Goal: Task Accomplishment & Management: Complete application form

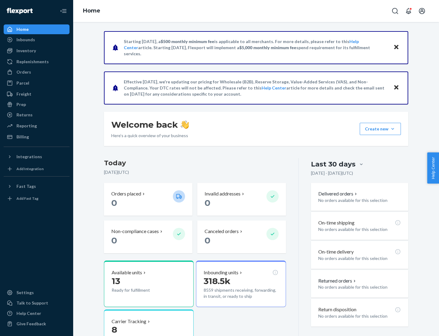
click at [393, 129] on button "Create new Create new inbound Create new order Create new product" at bounding box center [380, 129] width 41 height 12
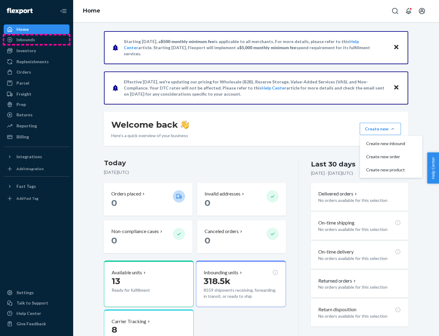
click at [37, 40] on div "Inbounds" at bounding box center [36, 39] width 65 height 9
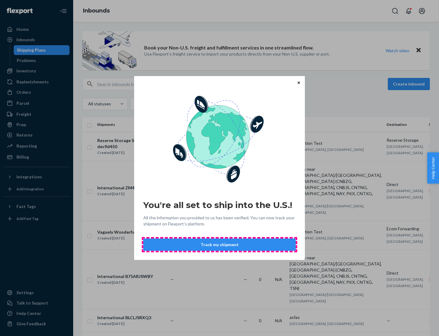
click at [220, 244] on button "Track my shipment" at bounding box center [219, 244] width 153 height 12
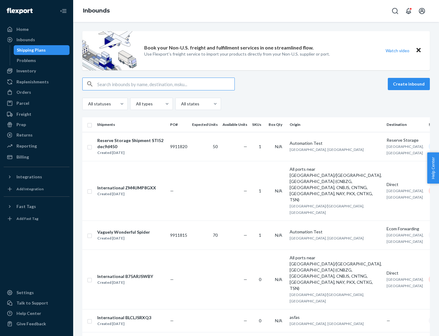
click at [410, 84] on button "Create inbound" at bounding box center [409, 84] width 42 height 12
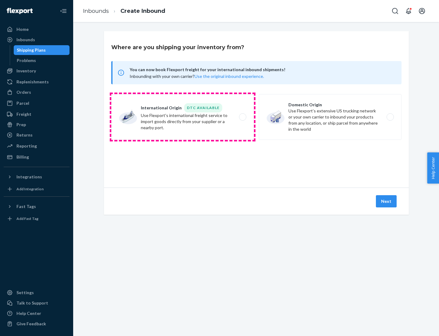
click at [183, 117] on label "International Origin DTC Available Use Flexport's international freight service…" at bounding box center [182, 117] width 143 height 46
click at [243, 117] on input "International Origin DTC Available Use Flexport's international freight service…" at bounding box center [245, 117] width 4 height 4
radio input "true"
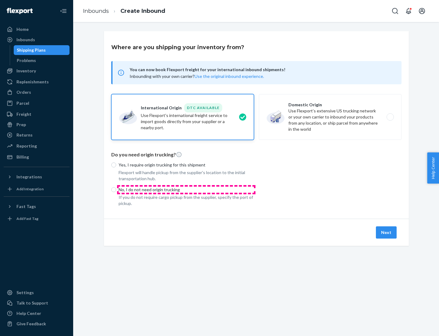
click at [186, 189] on p "No, I do not need origin trucking" at bounding box center [186, 189] width 135 height 6
click at [116, 189] on input "No, I do not need origin trucking" at bounding box center [113, 189] width 5 height 5
radio input "true"
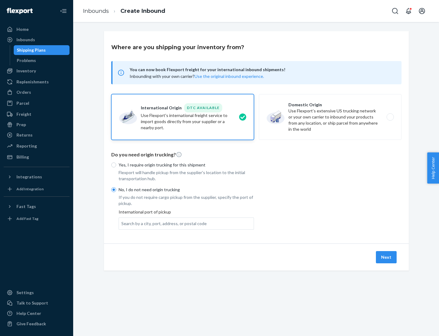
click at [163, 223] on div "Search by a city, port, address, or postal code" at bounding box center [163, 223] width 85 height 6
click at [122, 223] on input "Search by a city, port, address, or postal code" at bounding box center [121, 223] width 1 height 6
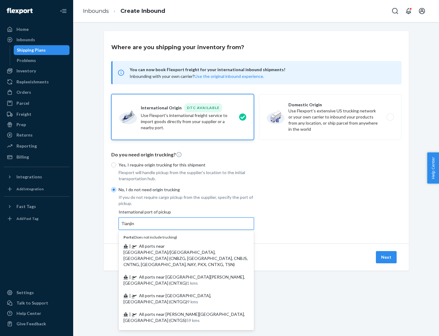
click at [180, 246] on span "| All ports near [GEOGRAPHIC_DATA]/[GEOGRAPHIC_DATA], [GEOGRAPHIC_DATA] (CNBZG,…" at bounding box center [186, 254] width 124 height 23
click at [135, 226] on input "Tianjin" at bounding box center [127, 223] width 13 height 6
type input "All ports near [GEOGRAPHIC_DATA]/[GEOGRAPHIC_DATA], [GEOGRAPHIC_DATA] (CNBZG, […"
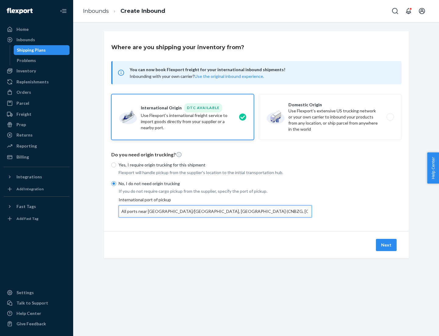
click at [387, 244] on button "Next" at bounding box center [386, 245] width 21 height 12
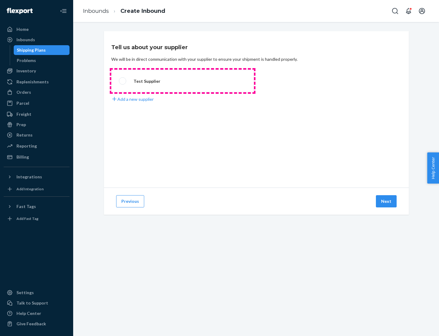
click at [183, 81] on label "Test Supplier" at bounding box center [182, 81] width 143 height 23
click at [123, 81] on input "Test Supplier" at bounding box center [121, 81] width 4 height 4
radio input "true"
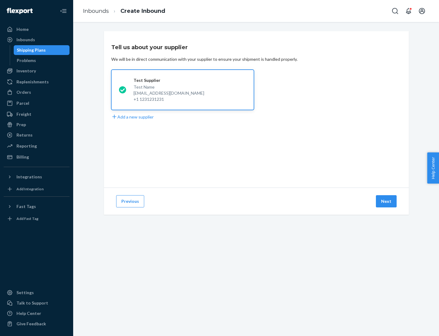
click at [387, 201] on button "Next" at bounding box center [386, 201] width 21 height 12
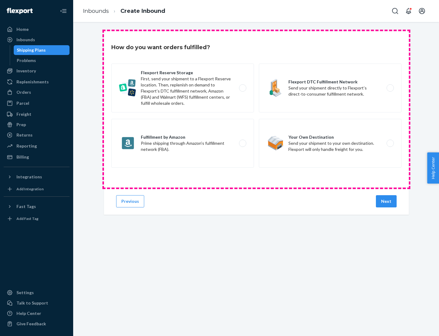
click at [257, 109] on div "Flexport Reserve Storage First, send your shipment to a Flexport Reserve locati…" at bounding box center [256, 116] width 290 height 106
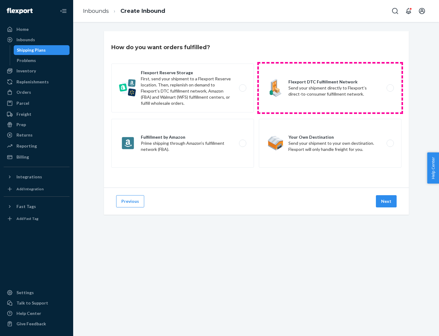
click at [330, 88] on label "Flexport DTC Fulfillment Network Send your shipment directly to Flexport’s dire…" at bounding box center [330, 87] width 143 height 49
click at [390, 88] on input "Flexport DTC Fulfillment Network Send your shipment directly to Flexport’s dire…" at bounding box center [392, 88] width 4 height 4
radio input "true"
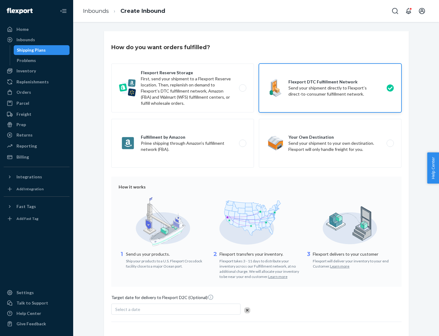
scroll to position [45, 0]
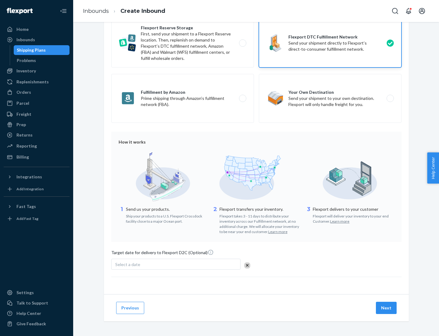
click at [387, 307] on button "Next" at bounding box center [386, 307] width 21 height 12
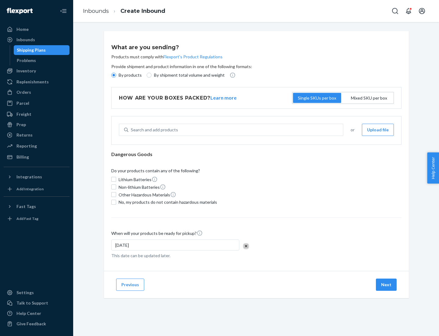
click at [130, 75] on p "By products" at bounding box center [130, 75] width 23 height 6
click at [116, 75] on input "By products" at bounding box center [113, 75] width 5 height 5
click at [153, 130] on div "Search and add products" at bounding box center [154, 130] width 47 height 6
click at [131, 130] on input "Search and add products" at bounding box center [131, 130] width 1 height 6
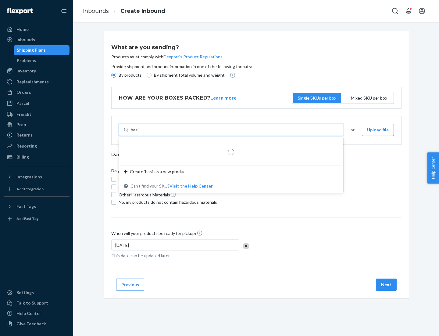
type input "basic"
click at [229, 144] on div "Basic Test Product 1" at bounding box center [229, 144] width 210 height 6
click at [141, 133] on input "basic" at bounding box center [136, 130] width 10 height 6
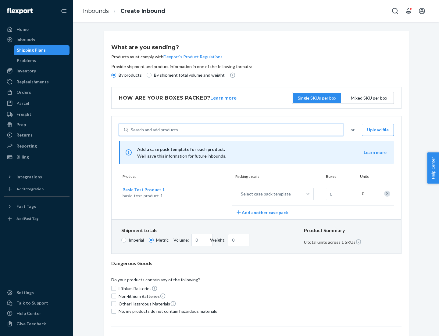
scroll to position [15, 0]
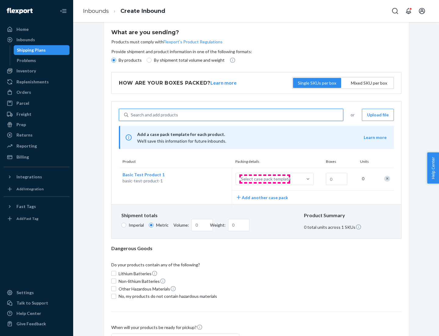
click at [265, 179] on div "Select case pack template" at bounding box center [266, 179] width 50 height 6
click at [211, 179] on input "Select case pack template" at bounding box center [211, 179] width 0 height 0
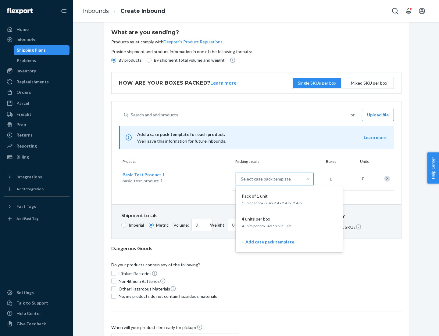
scroll to position [35, 0]
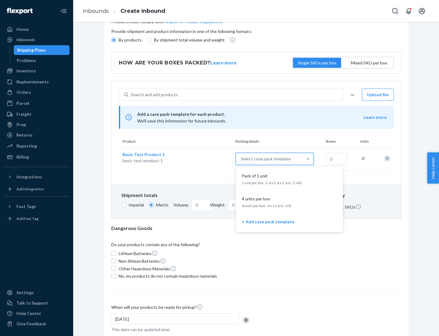
click at [290, 178] on div "Pack of 1 unit" at bounding box center [288, 176] width 98 height 6
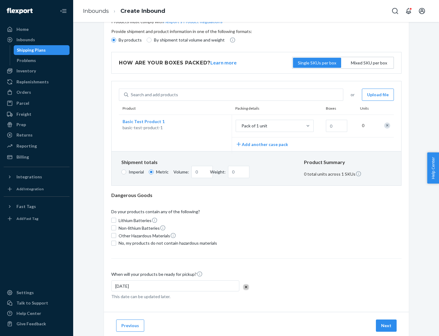
scroll to position [0, 0]
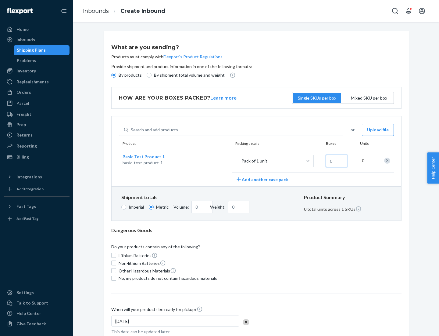
type input "1.09"
type input "1"
type input "10.89"
type input "10"
type input "0.02"
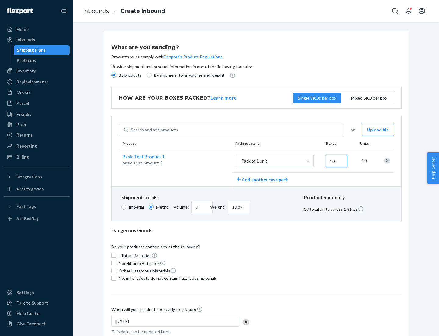
type input "108.86"
type input "100"
type input "0.23"
type input "1088.62"
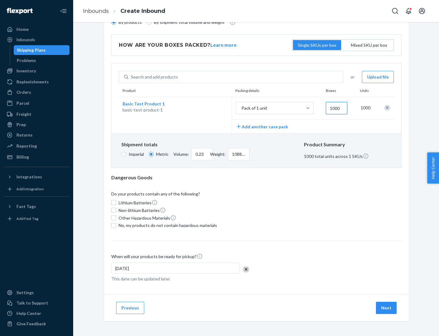
type input "1000"
click at [167, 225] on span "No, my products do not contain hazardous materials" at bounding box center [168, 225] width 99 height 6
click at [116, 225] on input "No, my products do not contain hazardous materials" at bounding box center [113, 225] width 5 height 5
checkbox input "true"
click at [387, 307] on button "Next" at bounding box center [386, 307] width 21 height 12
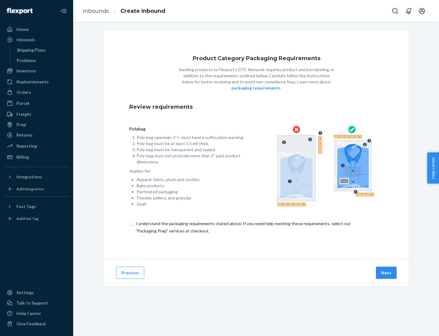
click at [257, 227] on input "checkbox" at bounding box center [256, 227] width 254 height 15
checkbox input "true"
click at [387, 272] on button "Next" at bounding box center [386, 272] width 21 height 12
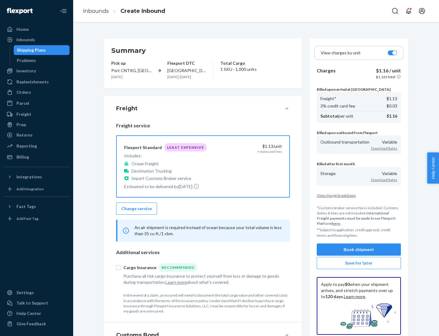
scroll to position [70, 0]
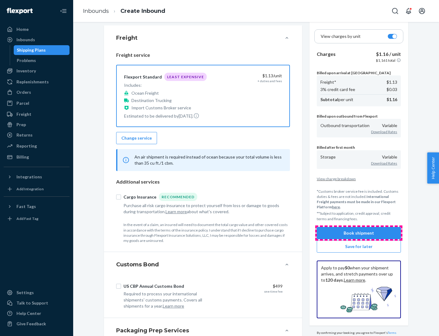
click at [359, 232] on button "Book shipment" at bounding box center [359, 233] width 84 height 12
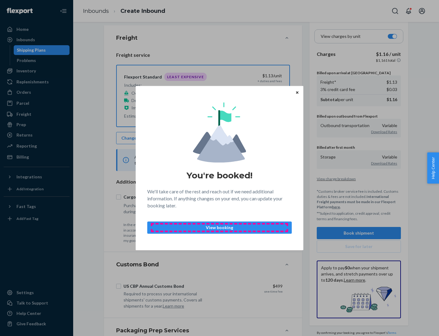
click at [220, 227] on p "View booking" at bounding box center [220, 227] width 134 height 6
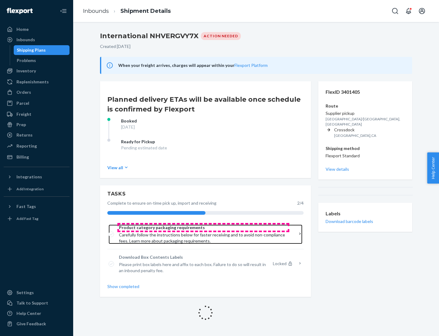
click at [203, 227] on span "Product category packaging requirements" at bounding box center [203, 227] width 169 height 6
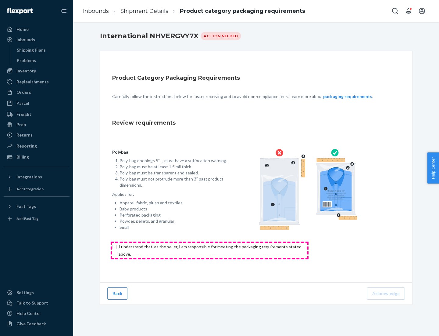
click at [210, 250] on input "checkbox" at bounding box center [213, 250] width 203 height 15
checkbox input "true"
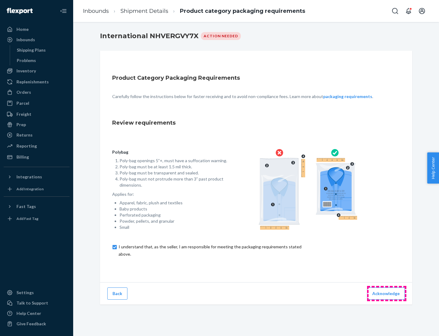
click at [387, 293] on button "Acknowledge" at bounding box center [386, 293] width 38 height 12
